Goal: Communication & Community: Answer question/provide support

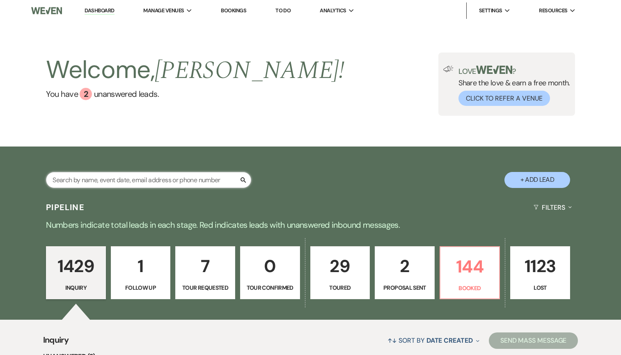
click at [156, 182] on input "text" at bounding box center [148, 180] width 205 height 16
type input "trent"
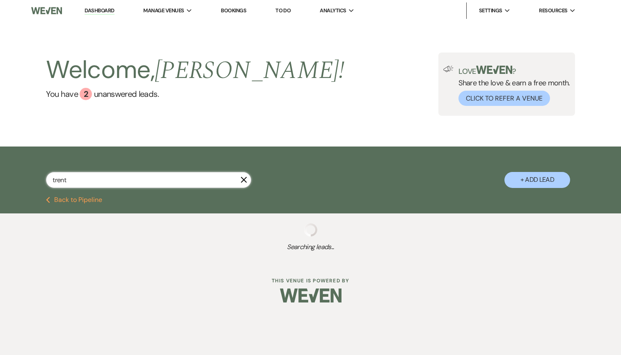
select select "8"
select select "6"
select select "8"
select select "2"
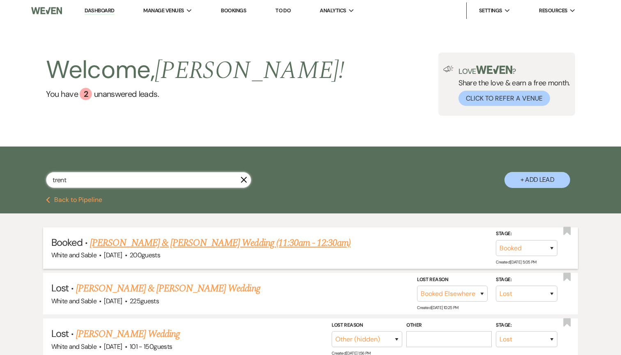
type input "trent"
click at [202, 246] on link "[PERSON_NAME] & [PERSON_NAME] Wedding (11:30am - 12:30am)" at bounding box center [220, 243] width 261 height 15
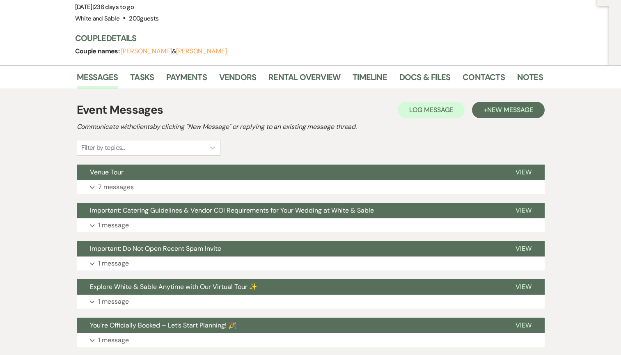
scroll to position [99, 0]
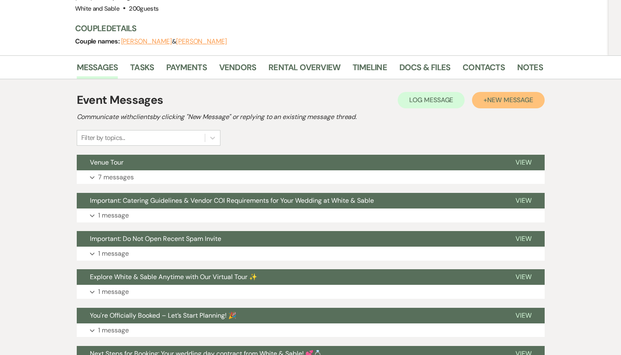
click at [492, 92] on button "+ New Message" at bounding box center [508, 100] width 72 height 16
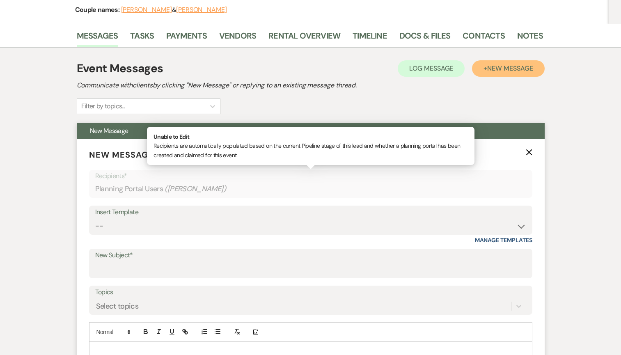
scroll to position [137, 0]
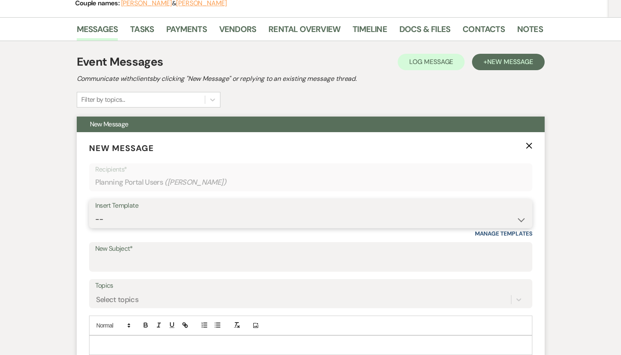
click at [257, 211] on select "-- Inquiry Response (Venue Guide) Schedule - Venue Tour Appt Confirmation Sched…" at bounding box center [310, 219] width 431 height 16
select select "4162"
click at [95, 211] on select "-- Inquiry Response (Venue Guide) Schedule - Venue Tour Appt Confirmation Sched…" at bounding box center [310, 219] width 431 height 16
type input "[PERSON_NAME] Films with a W&S discount!"
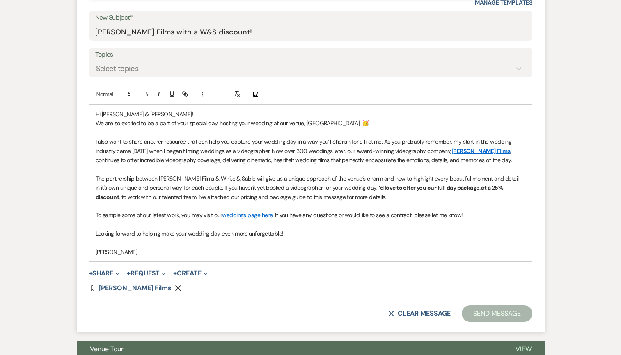
scroll to position [369, 0]
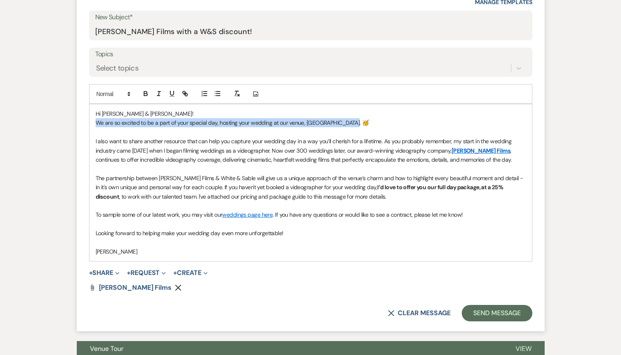
drag, startPoint x: 360, startPoint y: 103, endPoint x: 93, endPoint y: 103, distance: 266.9
click at [93, 104] on div "Hi [PERSON_NAME] & [PERSON_NAME]! We are so excited to be a part of your specia…" at bounding box center [311, 182] width 443 height 157
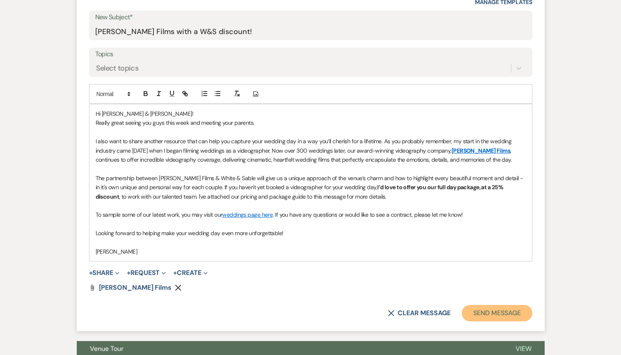
click at [477, 305] on button "Send Message" at bounding box center [497, 313] width 70 height 16
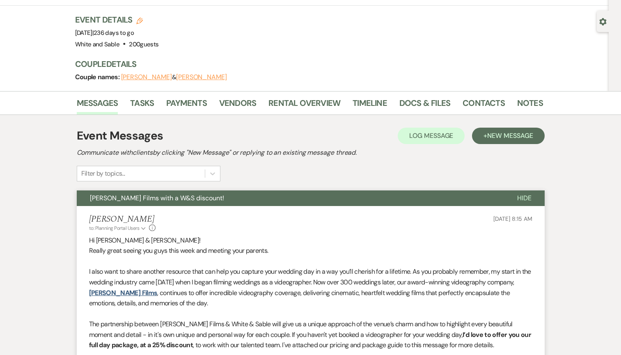
scroll to position [0, 0]
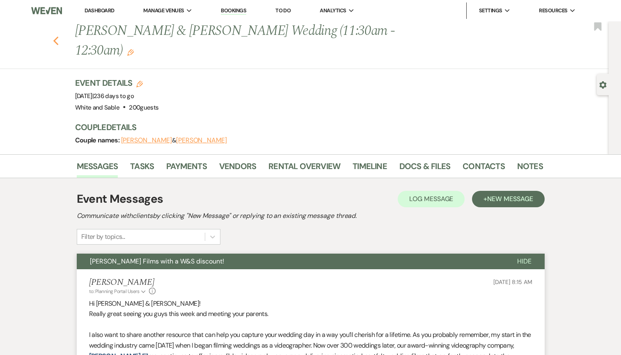
click at [56, 37] on use "button" at bounding box center [55, 41] width 5 height 9
select select "8"
select select "6"
select select "8"
select select "2"
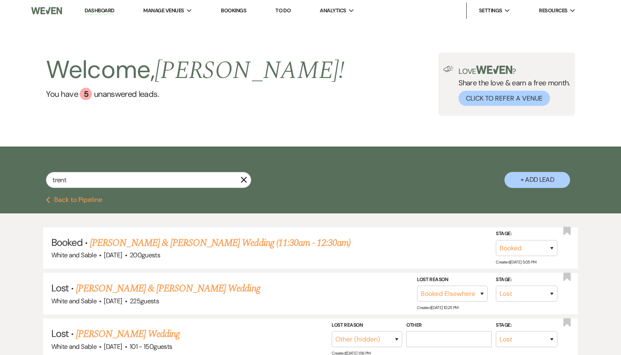
click at [90, 8] on link "Dashboard" at bounding box center [100, 11] width 30 height 8
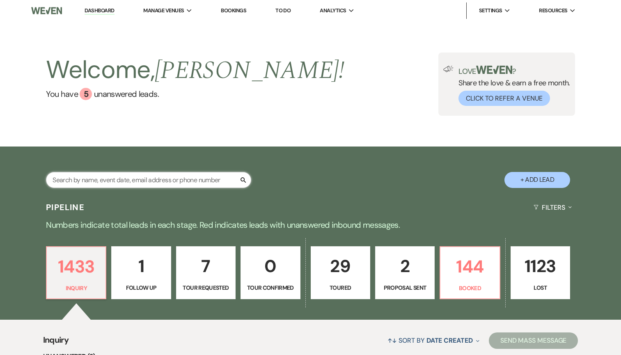
click at [151, 181] on input "text" at bounding box center [148, 180] width 205 height 16
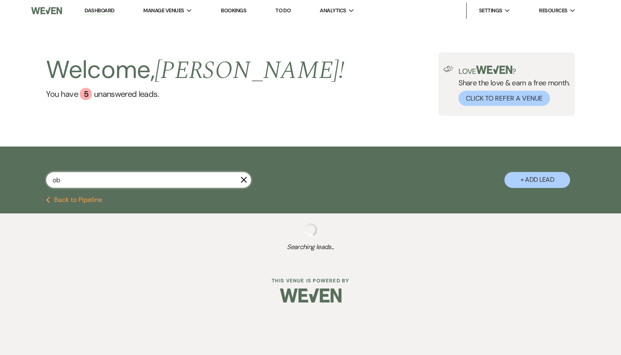
type input "obe"
select select "8"
select select "6"
select select "8"
select select "5"
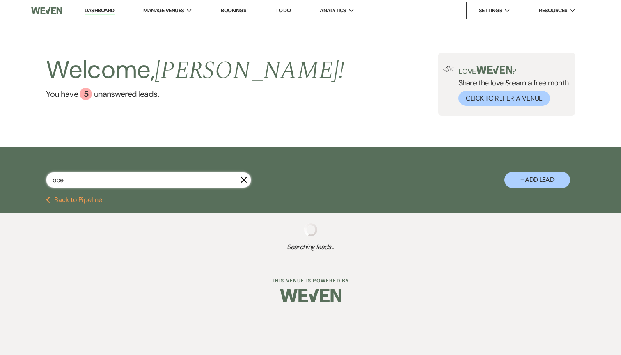
select select "8"
select select "5"
select select "8"
select select "2"
select select "8"
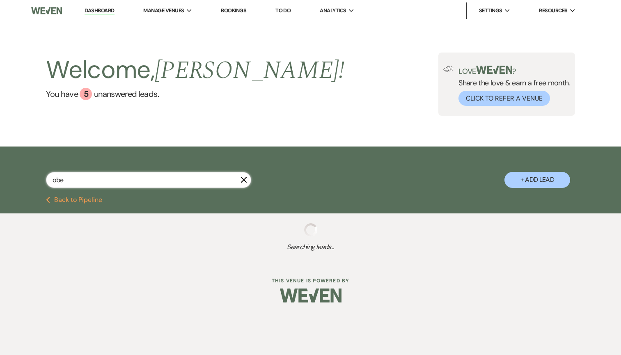
select select "4"
select select "8"
select select "10"
select select "8"
select select "10"
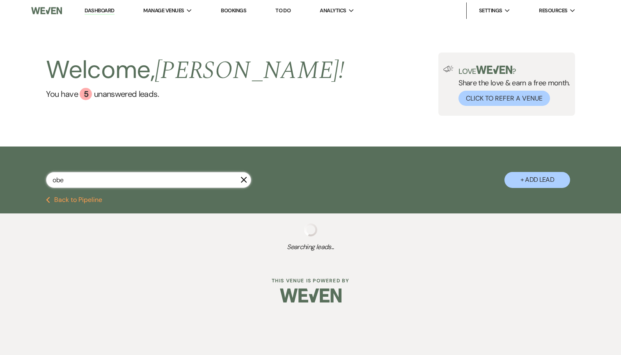
select select "8"
select select "10"
select select "8"
select select "5"
select select "8"
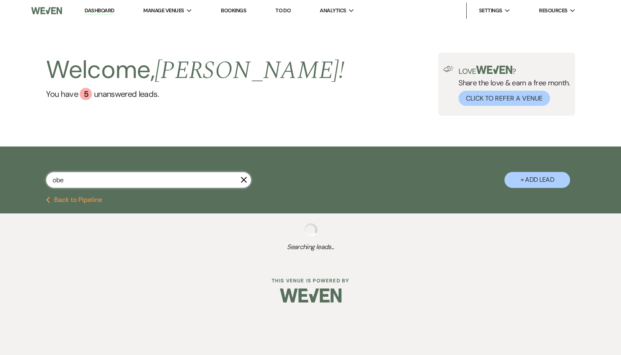
select select "10"
select select "8"
select select "5"
select select "8"
select select "5"
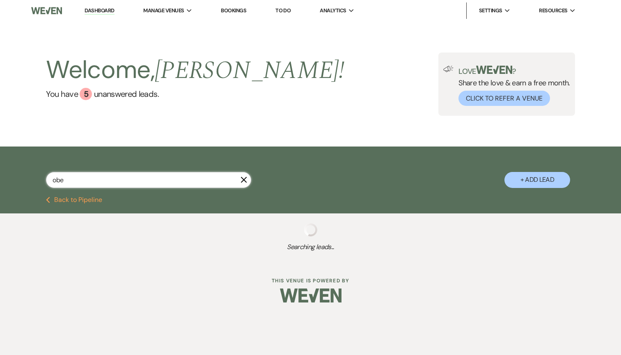
select select "8"
select select "5"
select select "8"
select select "5"
select select "8"
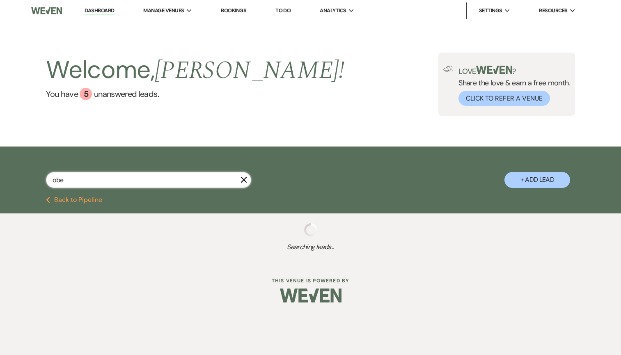
select select "6"
select select "8"
select select "6"
select select "8"
select select "5"
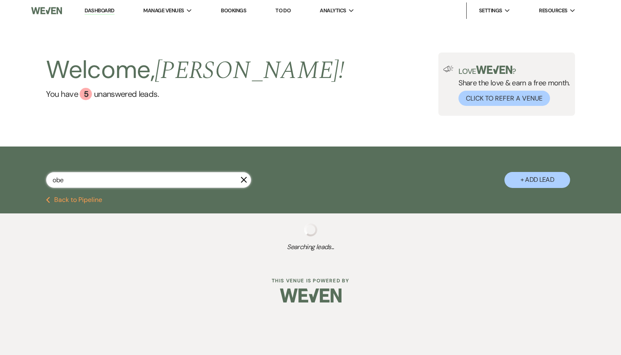
select select "8"
select select "6"
select select "8"
select select "5"
select select "8"
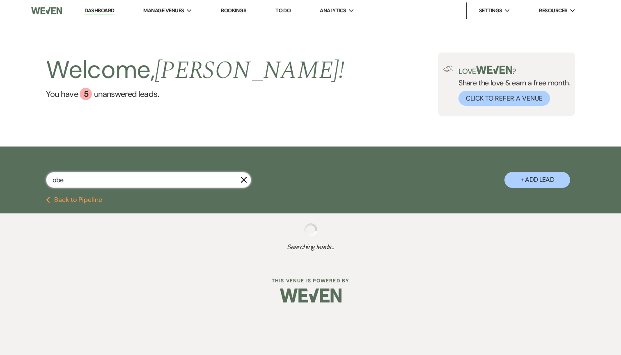
select select "11"
select select "8"
select select "5"
select select "8"
select select "5"
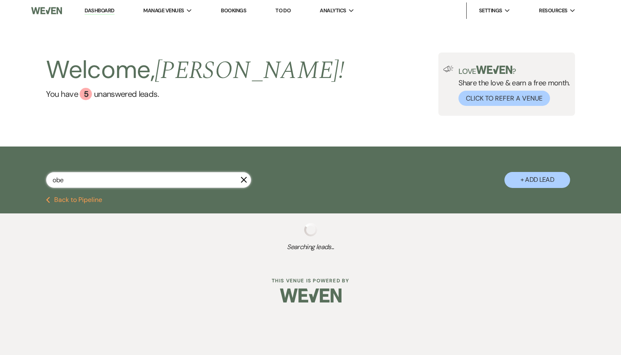
select select "8"
select select "5"
select select "8"
select select "4"
select select "8"
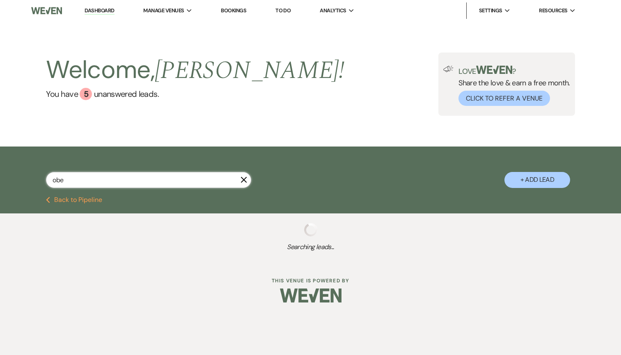
select select "6"
select select "8"
select select "4"
select select "8"
select select "5"
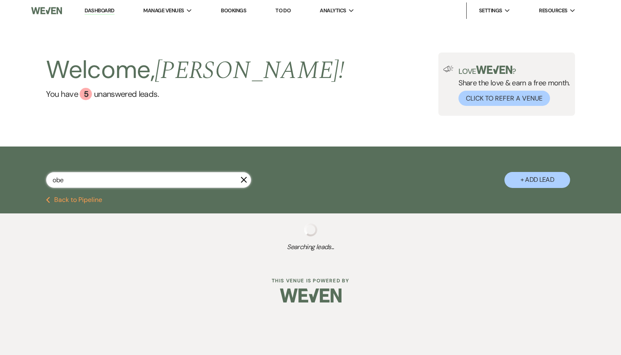
select select "8"
select select "5"
select select "8"
select select "5"
select select "8"
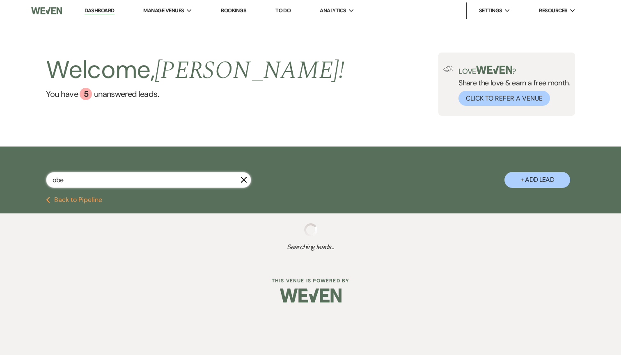
select select "2"
select select "8"
select select "2"
select select "8"
select select "2"
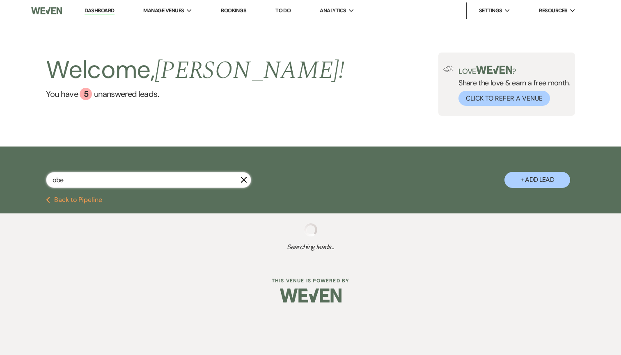
select select "8"
select select "2"
select select "8"
select select "2"
select select "8"
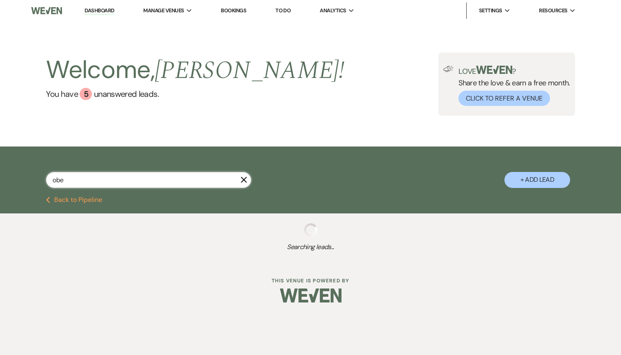
select select "3"
select select "8"
select select "2"
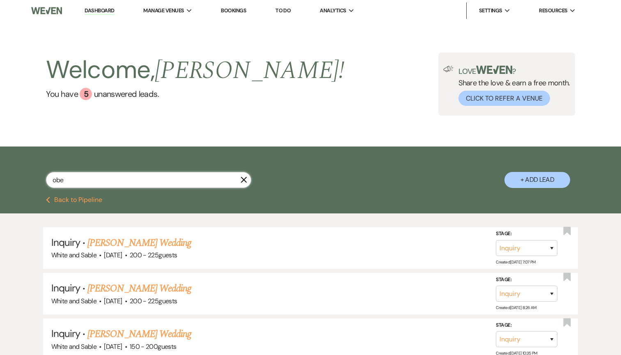
select select "8"
select select "6"
select select "8"
select select "10"
select select "8"
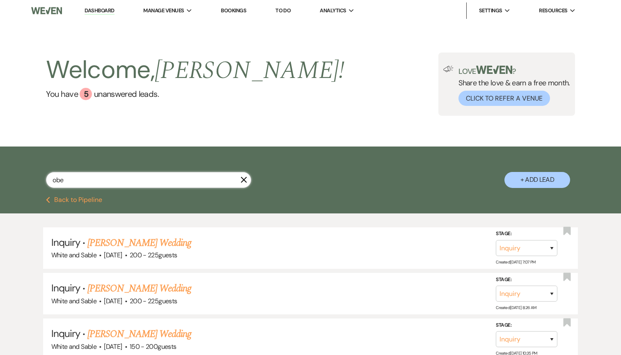
select select "6"
select select "8"
select select "5"
select select "8"
select select "4"
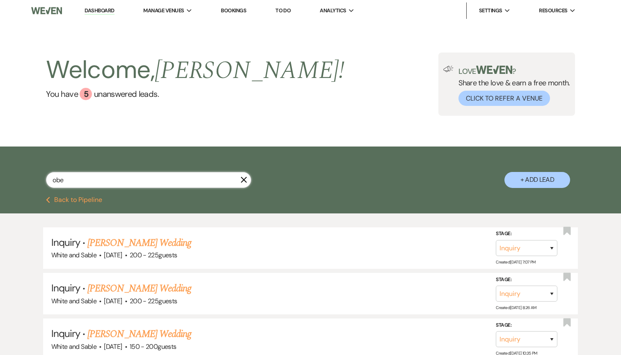
select select "8"
select select "6"
select select "8"
select select "5"
select select "8"
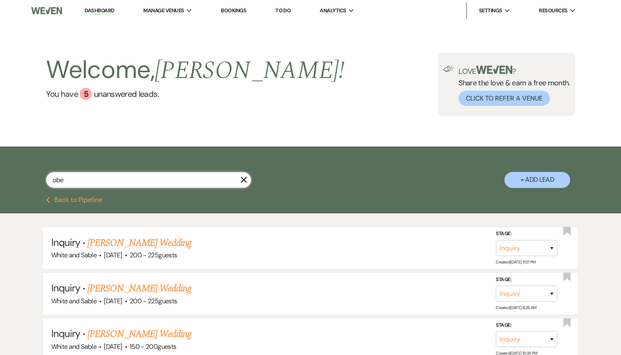
select select "2"
select select "8"
select select "2"
select select "8"
select select "3"
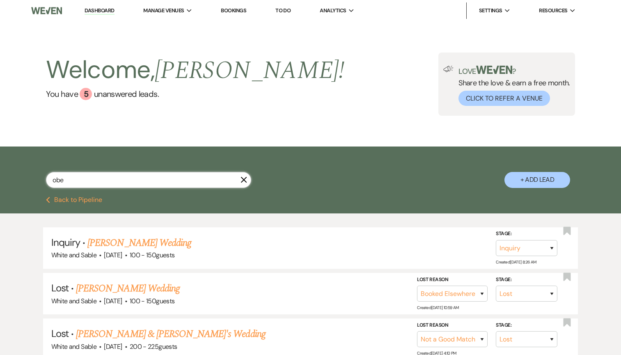
type input "ob"
select select "8"
select select "5"
select select "8"
select select "5"
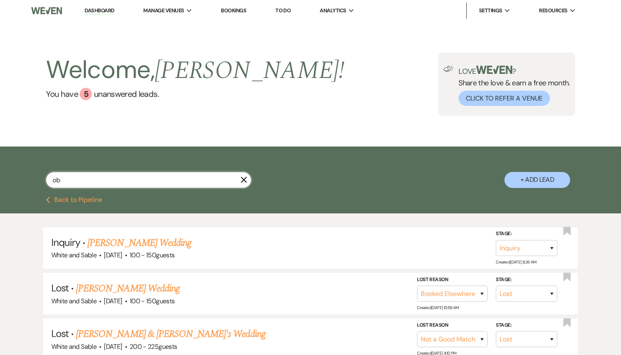
select select "8"
select select "2"
select select "8"
select select "4"
select select "8"
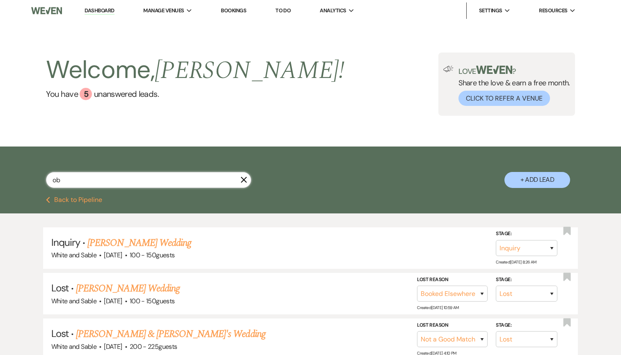
select select "10"
select select "8"
select select "10"
select select "8"
select select "5"
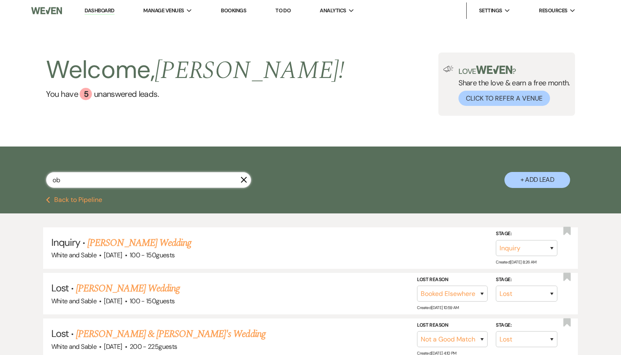
select select "8"
select select "10"
select select "8"
select select "5"
select select "8"
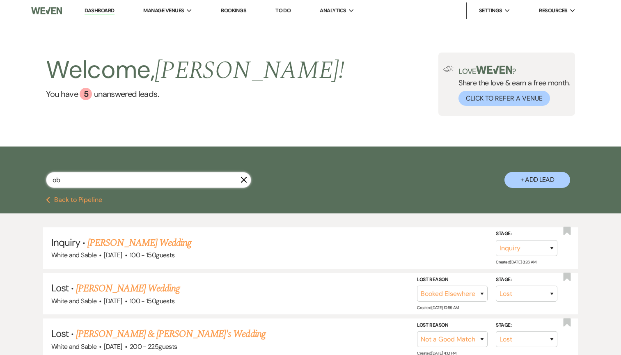
select select "5"
select select "8"
select select "5"
select select "8"
select select "5"
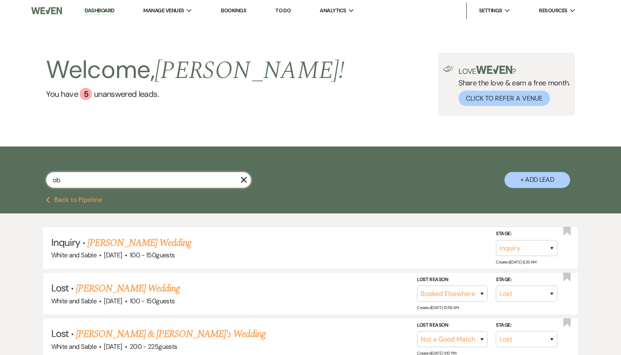
select select "8"
select select "6"
select select "8"
select select "6"
select select "8"
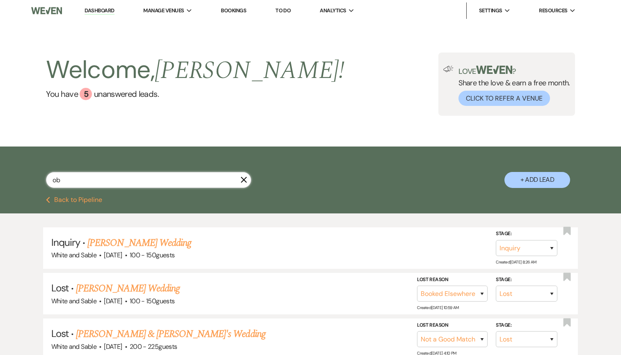
select select "5"
select select "8"
select select "5"
select select "8"
select select "11"
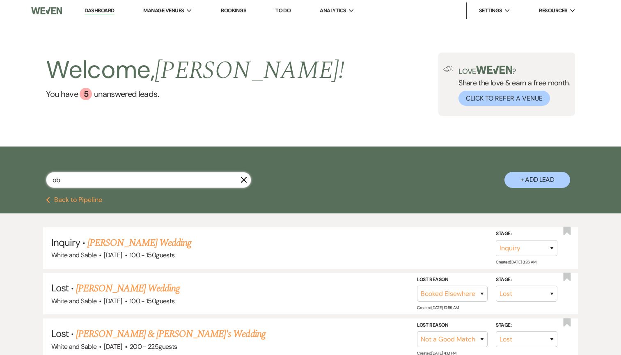
select select "8"
select select "5"
select select "8"
select select "5"
select select "8"
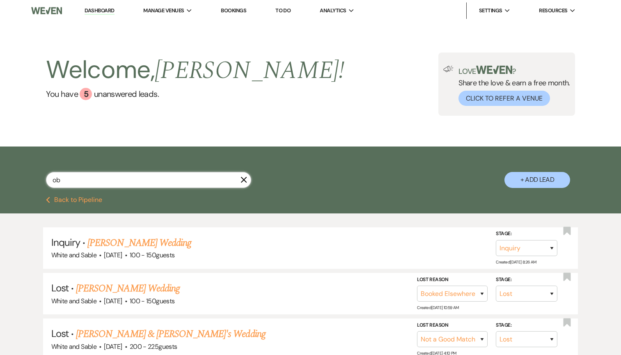
select select "4"
select select "8"
select select "5"
select select "8"
select select "5"
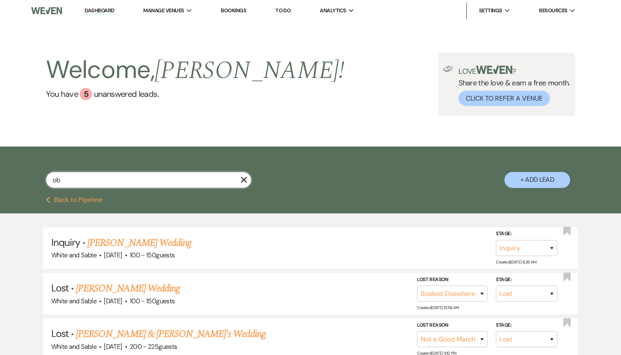
select select "8"
select select "2"
select select "8"
select select "2"
select select "8"
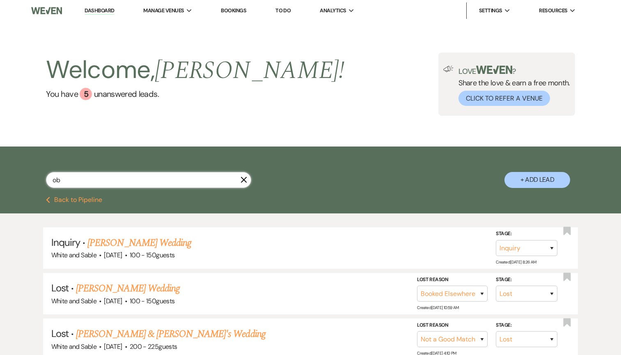
select select "2"
select select "8"
select select "2"
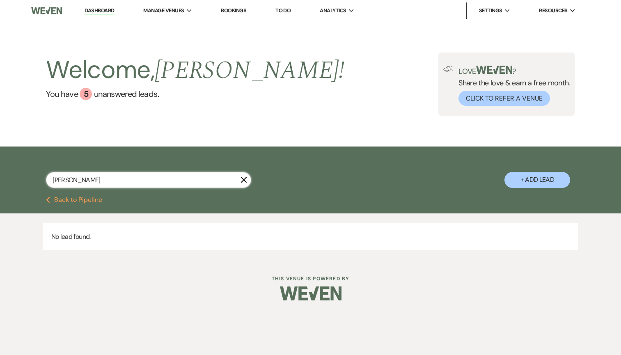
click at [161, 176] on input "[PERSON_NAME]" at bounding box center [148, 180] width 205 height 16
paste input "[EMAIL_ADDRESS][PERSON_NAME][DOMAIN_NAME]"
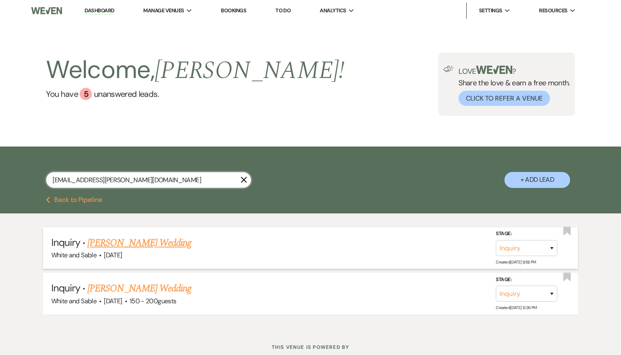
type input "[EMAIL_ADDRESS][PERSON_NAME][DOMAIN_NAME]"
click at [150, 239] on link "[PERSON_NAME] Wedding" at bounding box center [139, 243] width 104 height 15
select select "5"
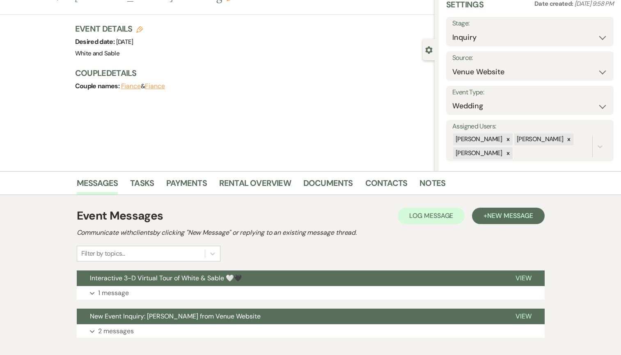
scroll to position [83, 0]
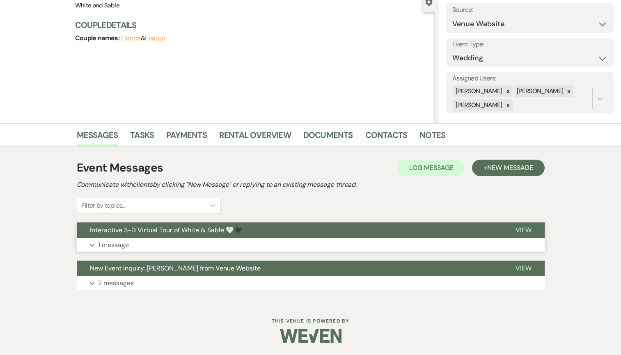
click at [150, 233] on span "Interactive 3-D Virtual Tour of White & Sable 🤍🖤" at bounding box center [166, 230] width 152 height 9
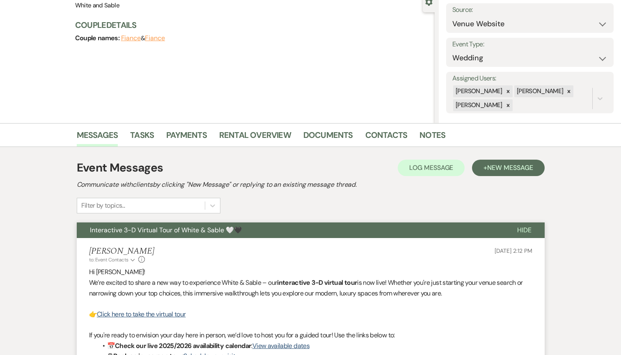
click at [150, 233] on span "Interactive 3-D Virtual Tour of White & Sable 🤍🖤" at bounding box center [166, 230] width 152 height 9
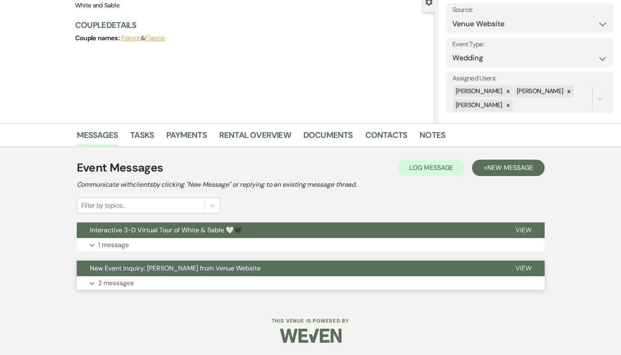
click at [146, 271] on span "New Event Inquiry: [PERSON_NAME] from Venue Website" at bounding box center [175, 268] width 171 height 9
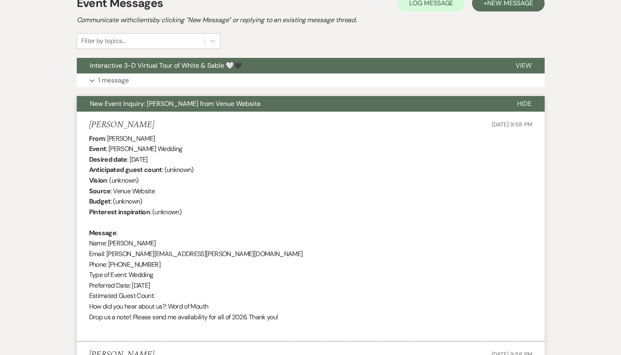
scroll to position [0, 0]
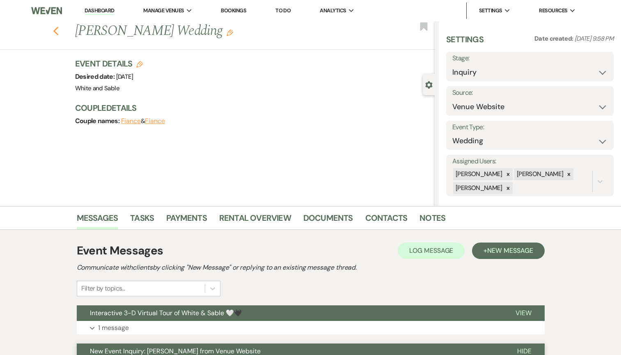
click at [55, 31] on use "button" at bounding box center [55, 31] width 5 height 9
